Goal: Register for event/course

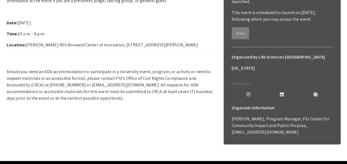
scroll to position [126, 0]
drag, startPoint x: 266, startPoint y: 115, endPoint x: 226, endPoint y: 113, distance: 40.3
click at [226, 113] on div "Event Registration You're already registered for this event. 2025 Life Sciences…" at bounding box center [282, 52] width 117 height 186
copy p "aalzate@fiu.edu"
drag, startPoint x: 226, startPoint y: 113, endPoint x: 245, endPoint y: 143, distance: 35.4
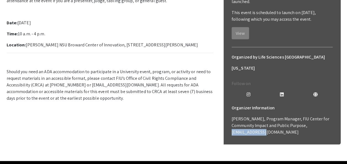
click at [245, 143] on div "About Frequently Asked Questions (FAQs) Welcome to the 12th Annual Life Science…" at bounding box center [174, 56] width 334 height 209
drag, startPoint x: 231, startPoint y: 101, endPoint x: 255, endPoint y: 102, distance: 24.3
click at [255, 102] on div "Organizer Information Araidy Alzate, Program Manager, FIU Center for Community …" at bounding box center [282, 123] width 110 height 42
copy p "Araidy Alzate"
click at [133, 89] on p "Welcome to the 12th Annual Life Sciences South Florida STEM Undergraduate Resea…" at bounding box center [110, 42] width 207 height 120
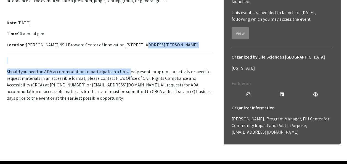
drag, startPoint x: 133, startPoint y: 89, endPoint x: 124, endPoint y: 136, distance: 47.8
click at [124, 102] on p "Welcome to the 12th Annual Life Sciences South Florida STEM Undergraduate Resea…" at bounding box center [110, 42] width 207 height 120
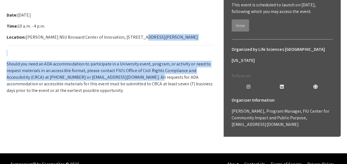
scroll to position [136, 0]
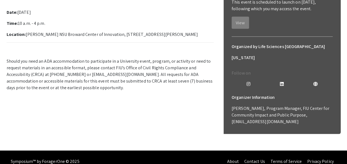
click at [124, 91] on p "Should you need an ADA accommodation to participate in a University event, prog…" at bounding box center [110, 74] width 207 height 33
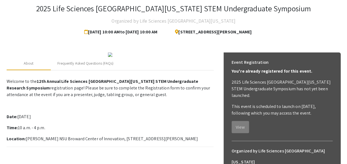
scroll to position [31, 0]
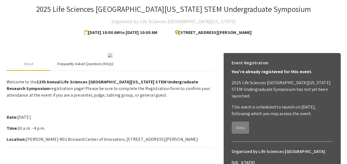
click at [83, 67] on div "Frequently Asked Questions (FAQs)" at bounding box center [85, 64] width 56 height 6
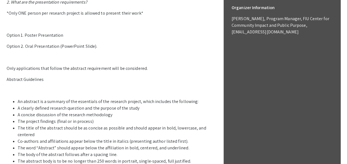
scroll to position [343, 0]
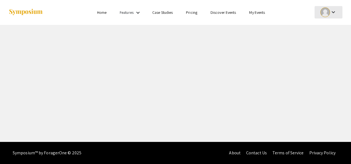
click at [329, 14] on div at bounding box center [325, 12] width 10 height 10
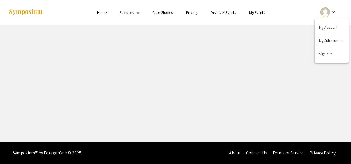
click at [250, 74] on div at bounding box center [175, 82] width 351 height 164
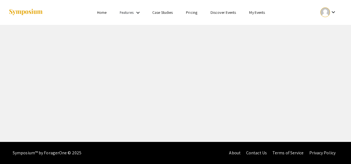
click at [101, 13] on link "Home" at bounding box center [101, 12] width 9 height 5
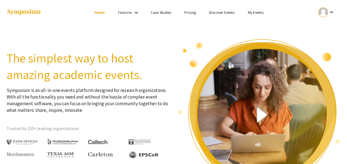
click at [329, 15] on mat-icon "keyboard_arrow_down" at bounding box center [331, 12] width 7 height 7
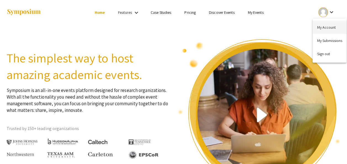
click at [328, 31] on button "My Account" at bounding box center [329, 27] width 34 height 13
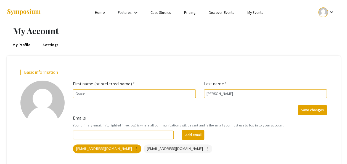
click at [331, 9] on mat-icon "keyboard_arrow_down" at bounding box center [331, 12] width 7 height 7
click at [325, 38] on button "My Submissions" at bounding box center [329, 40] width 34 height 13
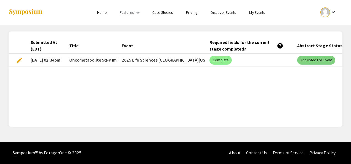
scroll to position [0, 38]
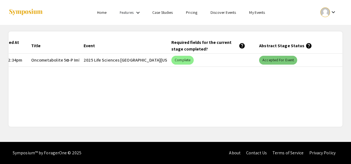
click at [289, 62] on mat-chip "Accepted for Event" at bounding box center [278, 60] width 38 height 9
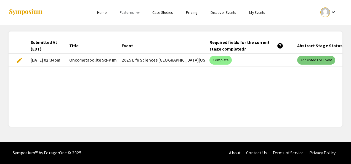
scroll to position [0, 189]
